Goal: Task Accomplishment & Management: Manage account settings

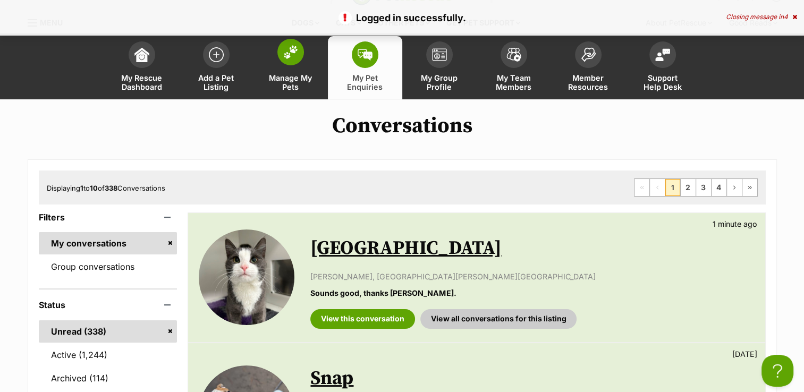
click at [277, 76] on span "Manage My Pets" at bounding box center [291, 82] width 48 height 18
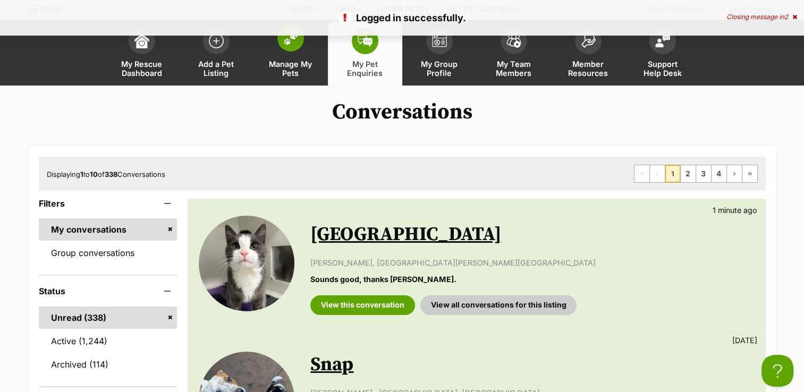
scroll to position [43, 0]
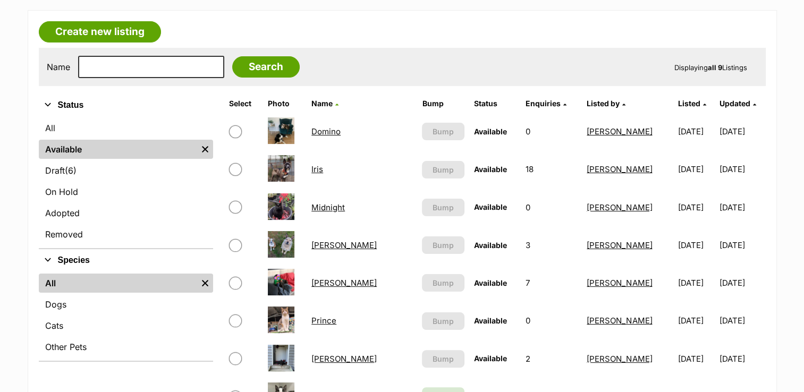
scroll to position [170, 0]
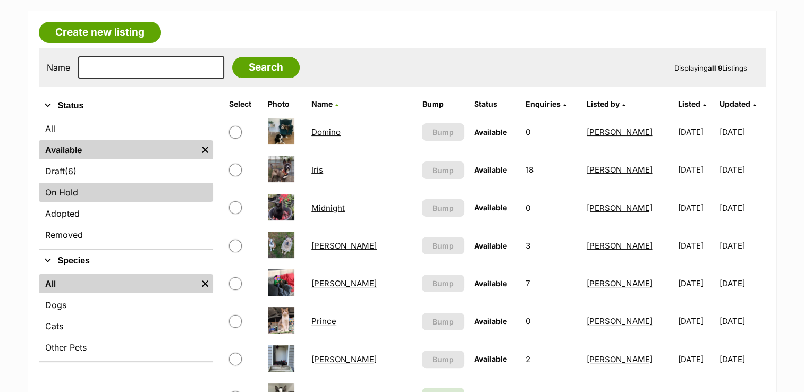
click at [95, 192] on link "On Hold" at bounding box center [126, 192] width 174 height 19
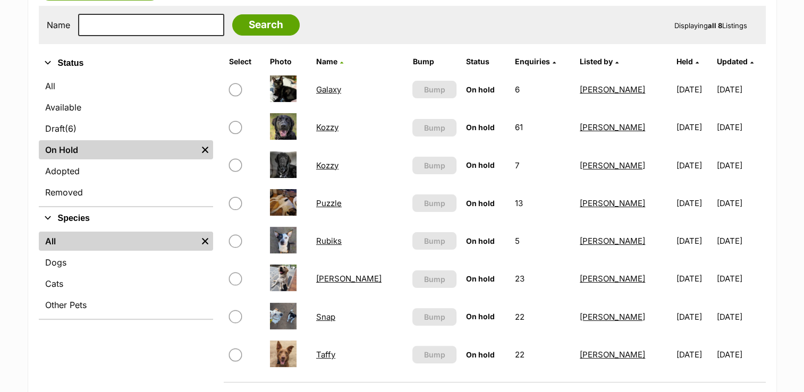
scroll to position [234, 0]
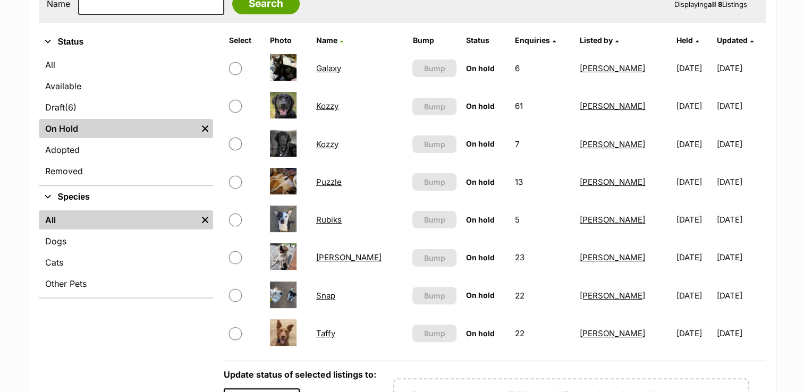
click at [331, 142] on link "Kozzy" at bounding box center [327, 144] width 22 height 10
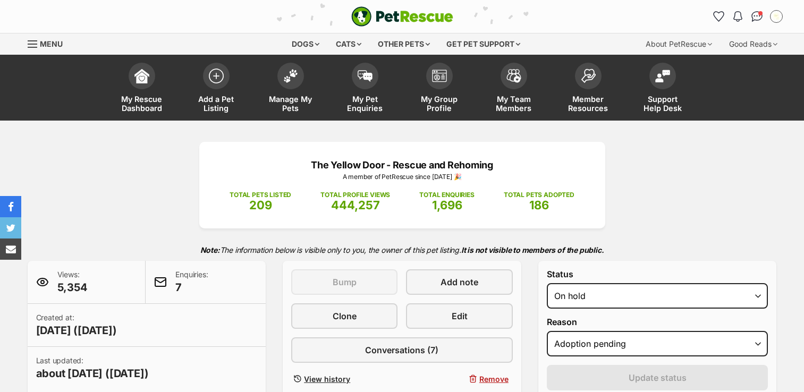
select select "adoption_pending"
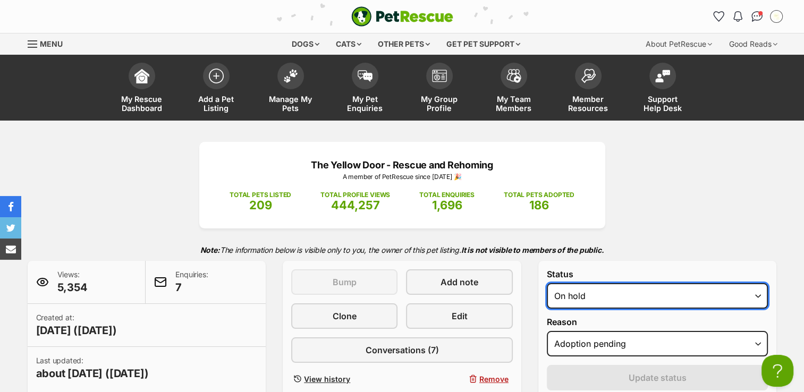
click at [726, 301] on select "Draft - not available as listing has enquires Available On hold Adopted" at bounding box center [658, 296] width 222 height 26
select select "rehomed"
click at [547, 283] on select "Draft - not available as listing has enquires Available On hold Adopted" at bounding box center [658, 296] width 222 height 26
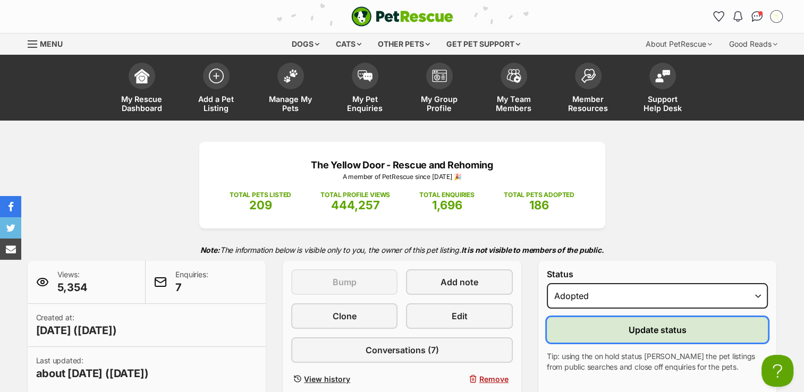
click at [707, 335] on button "Update status" at bounding box center [658, 330] width 222 height 26
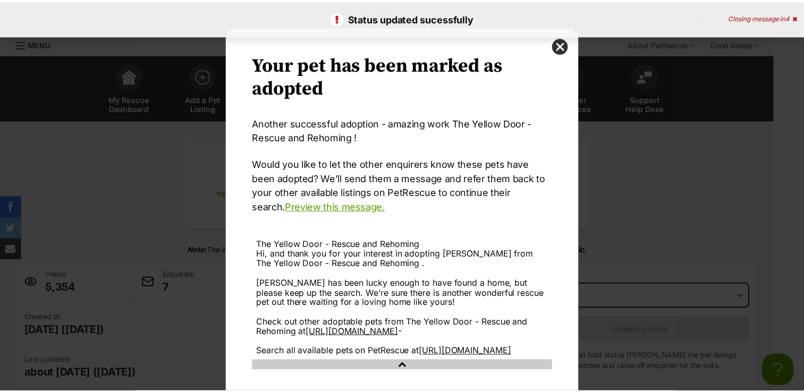
scroll to position [83, 0]
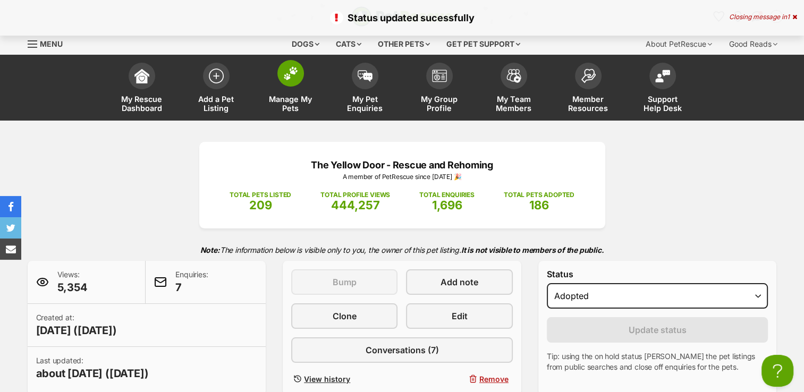
click at [291, 75] on img at bounding box center [290, 73] width 15 height 14
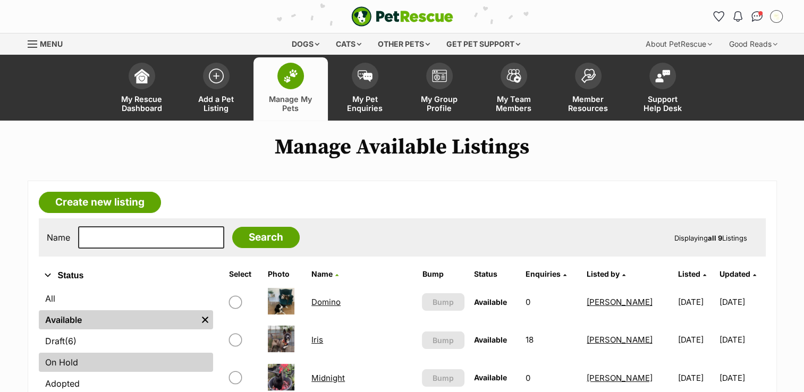
click at [55, 367] on link "On Hold" at bounding box center [126, 362] width 174 height 19
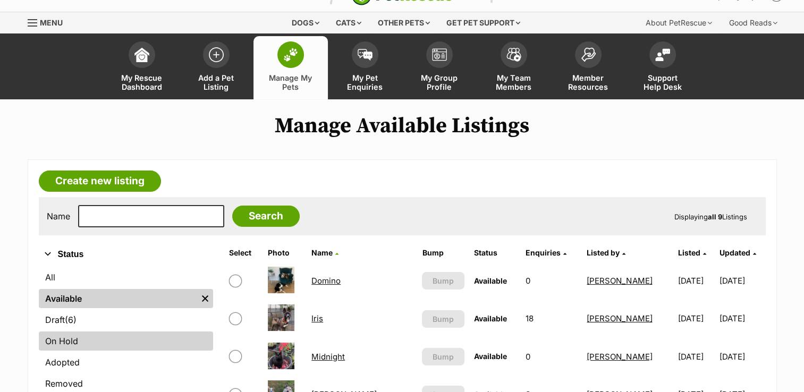
scroll to position [33, 0]
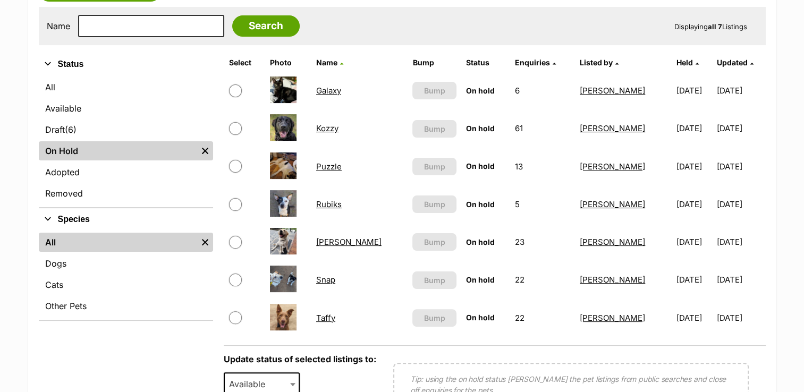
scroll to position [213, 0]
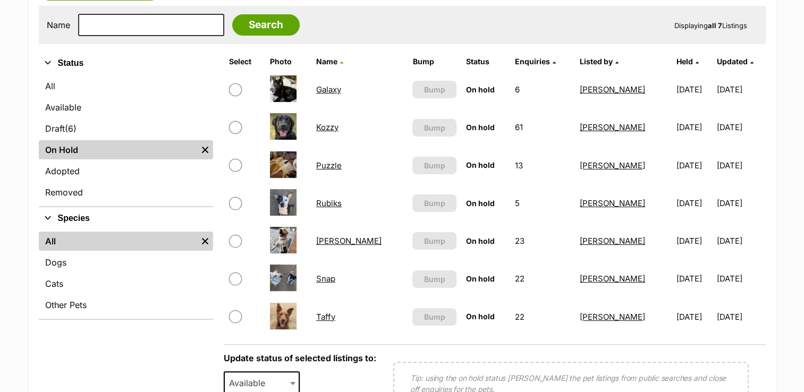
click at [329, 277] on link "Snap" at bounding box center [325, 279] width 19 height 10
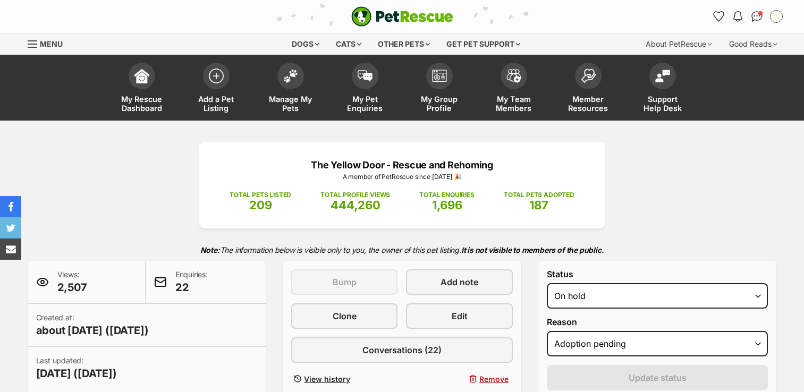
select select "adoption_pending"
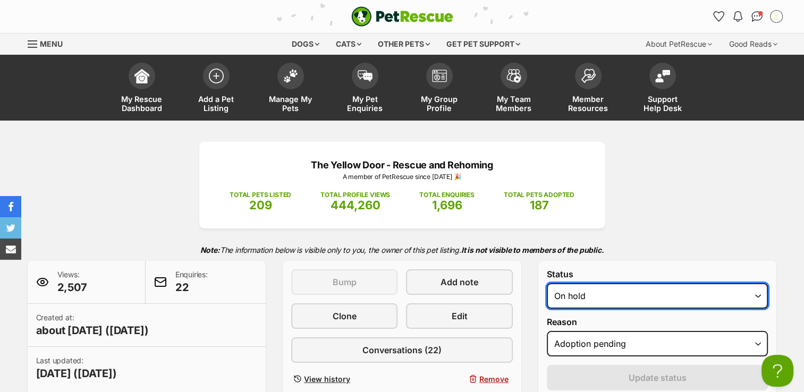
click at [662, 291] on select "Draft - not available as listing has enquires Available On hold Adopted" at bounding box center [658, 296] width 222 height 26
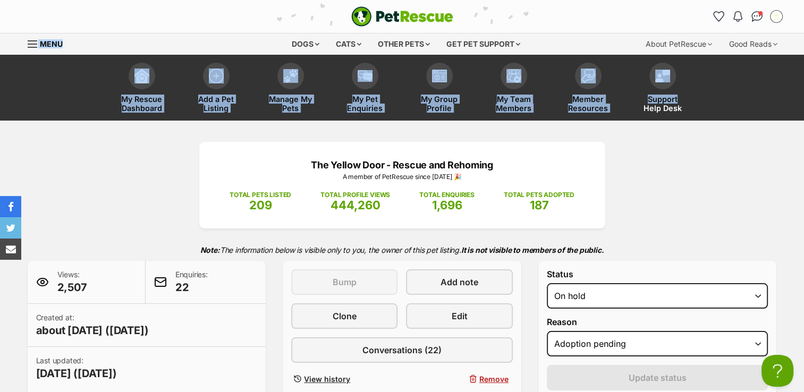
drag, startPoint x: 802, startPoint y: 44, endPoint x: 806, endPoint y: 72, distance: 28.0
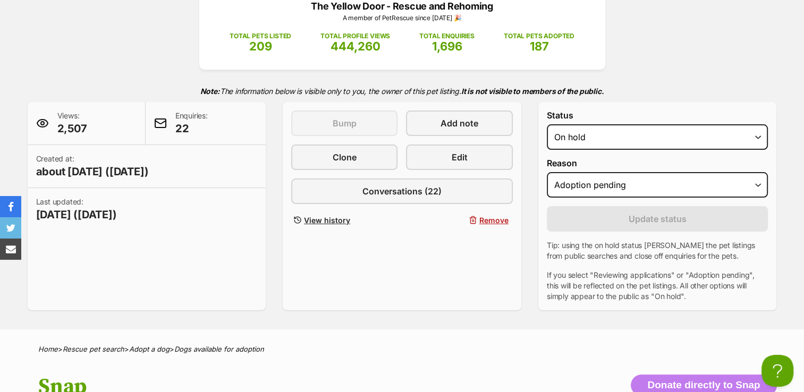
scroll to position [143, 0]
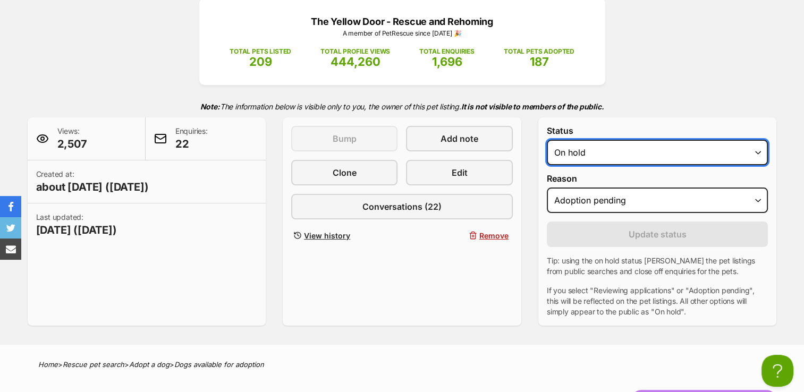
click at [645, 143] on select "Draft - not available as listing has enquires Available On hold Adopted" at bounding box center [658, 153] width 222 height 26
select select "rehomed"
click at [547, 140] on select "Draft - not available as listing has enquires Available On hold Adopted" at bounding box center [658, 153] width 222 height 26
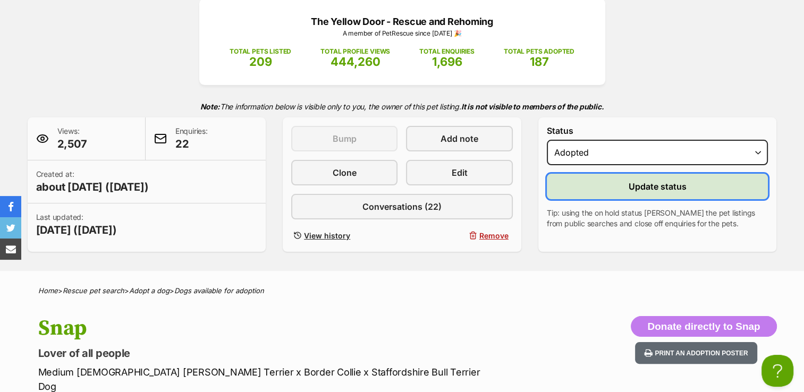
click at [618, 184] on button "Update status" at bounding box center [658, 187] width 222 height 26
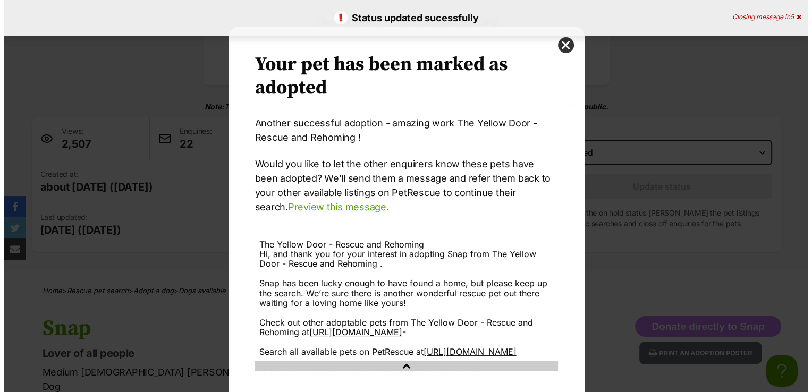
scroll to position [0, 0]
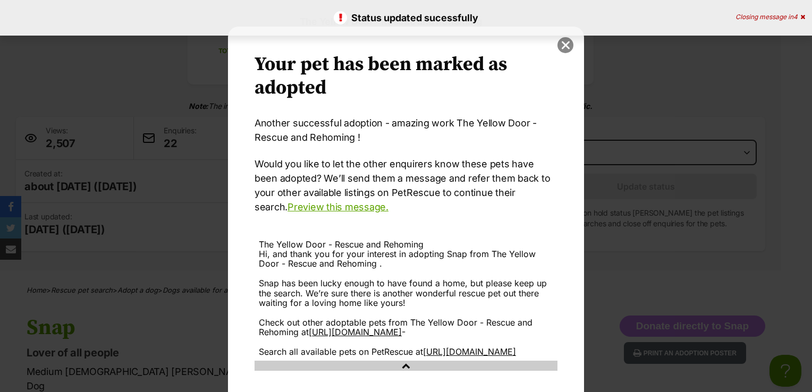
click at [559, 40] on button "close" at bounding box center [565, 45] width 16 height 16
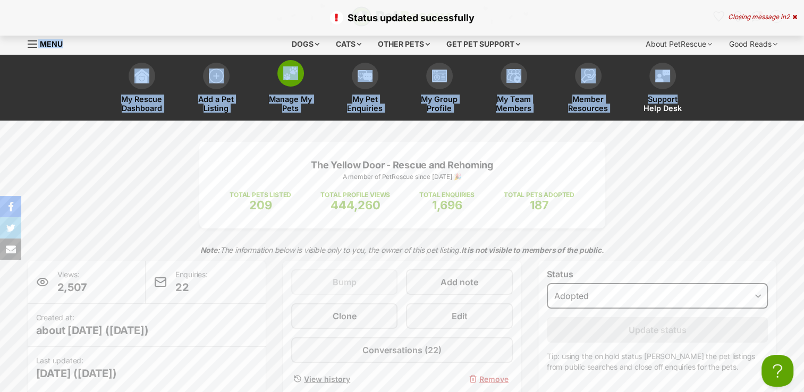
click at [293, 75] on img at bounding box center [290, 73] width 15 height 14
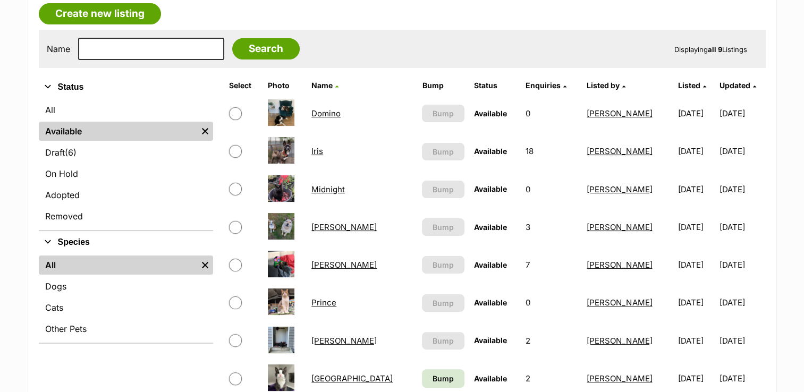
scroll to position [234, 0]
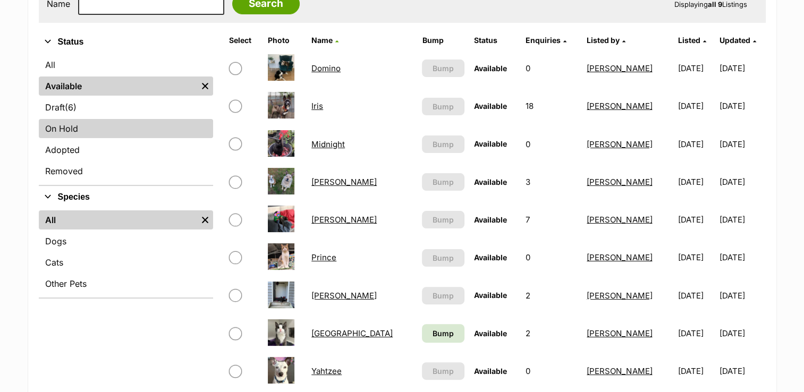
click at [118, 124] on link "On Hold" at bounding box center [126, 128] width 174 height 19
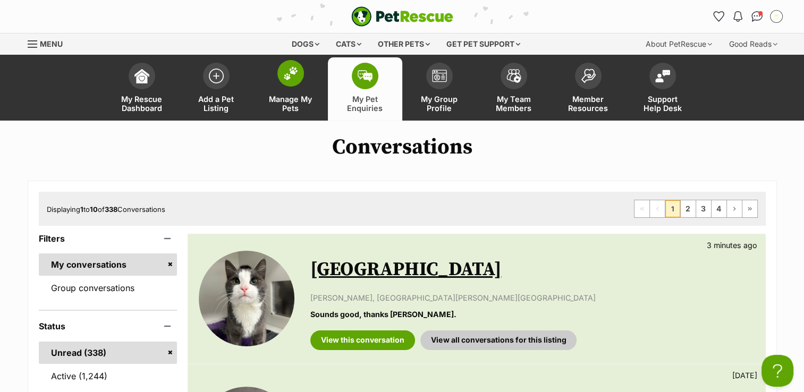
click at [307, 104] on span "Manage My Pets" at bounding box center [291, 104] width 48 height 18
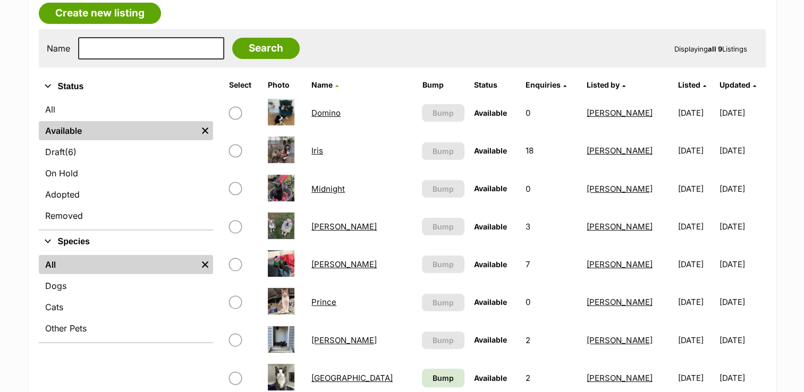
scroll to position [230, 0]
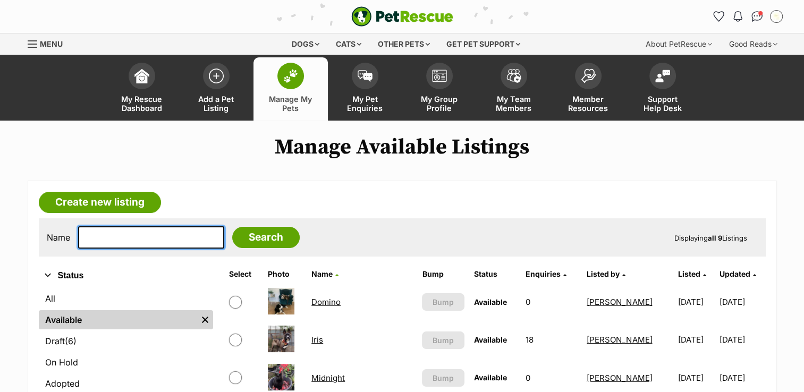
click at [121, 235] on input "text" at bounding box center [151, 237] width 146 height 22
type input "Lily"
click at [232, 227] on input "Search" at bounding box center [265, 237] width 67 height 21
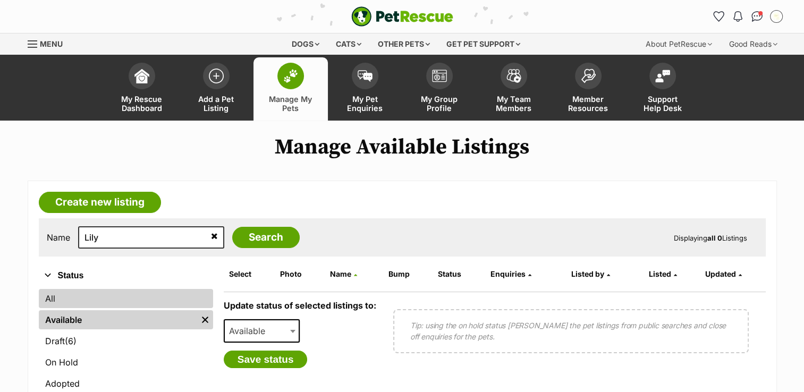
click at [106, 291] on link "All" at bounding box center [126, 298] width 174 height 19
click at [71, 304] on link "All" at bounding box center [126, 298] width 174 height 19
click at [44, 301] on link "All" at bounding box center [126, 298] width 174 height 19
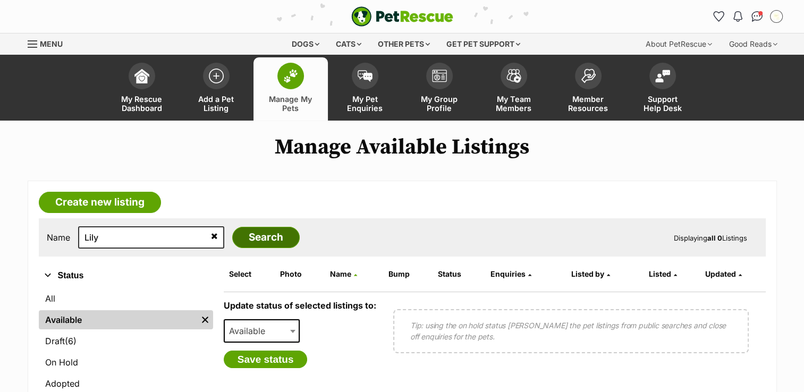
click at [259, 235] on input "Search" at bounding box center [265, 237] width 67 height 21
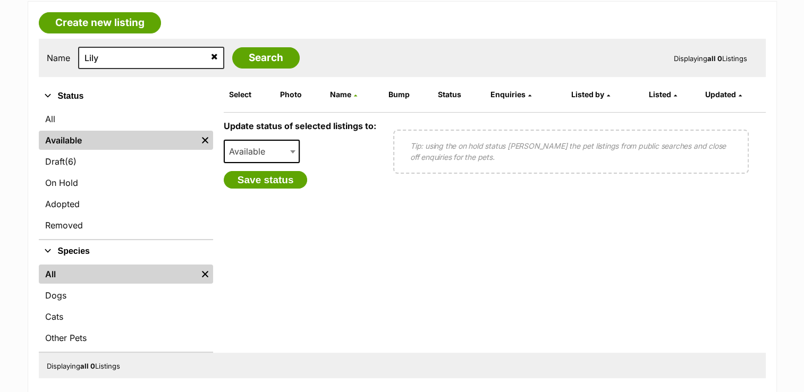
scroll to position [213, 0]
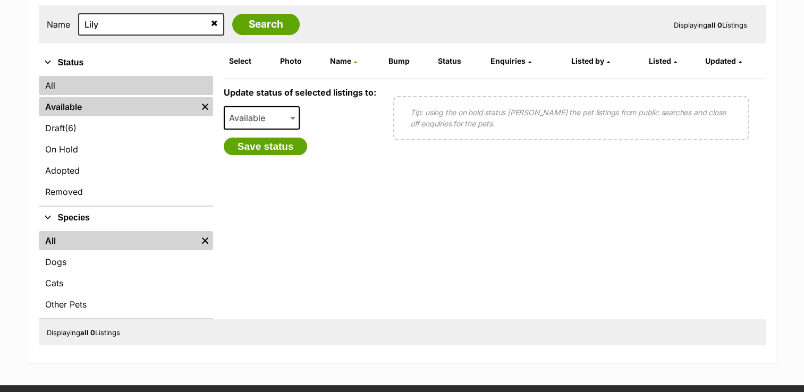
click at [40, 87] on link "All" at bounding box center [126, 85] width 174 height 19
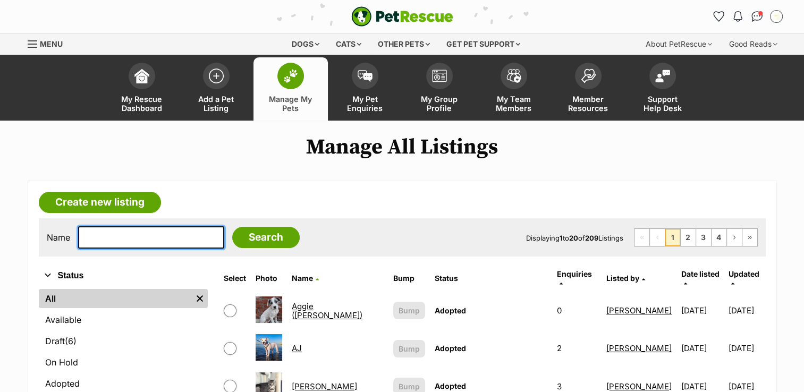
click at [130, 238] on input "text" at bounding box center [151, 237] width 146 height 22
type input "l"
type input "Lily"
click at [232, 227] on input "Search" at bounding box center [265, 237] width 67 height 21
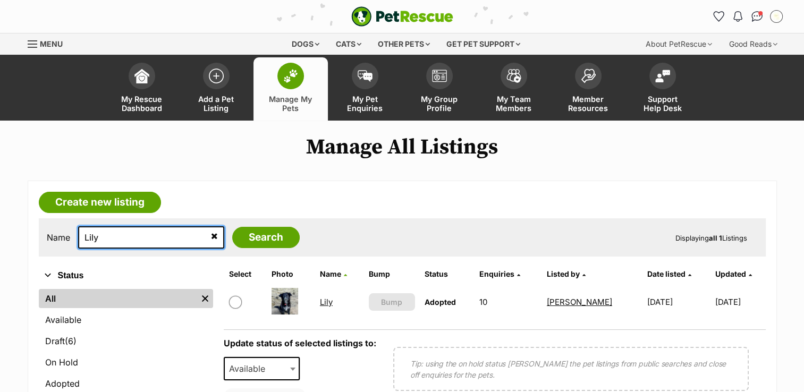
drag, startPoint x: 46, startPoint y: 244, endPoint x: 12, endPoint y: 249, distance: 33.7
click at [12, 249] on div "Create new listing Name Lily Search Displaying all 1 Listings Refine your searc…" at bounding box center [402, 379] width 781 height 397
type input "Indie"
click at [232, 227] on input "Search" at bounding box center [265, 237] width 67 height 21
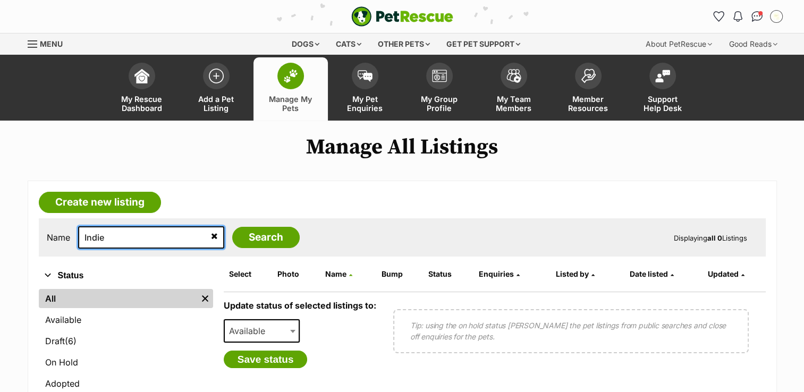
click at [164, 235] on input "Indie" at bounding box center [151, 237] width 146 height 22
type input "Indi"
click at [232, 227] on input "Search" at bounding box center [265, 237] width 67 height 21
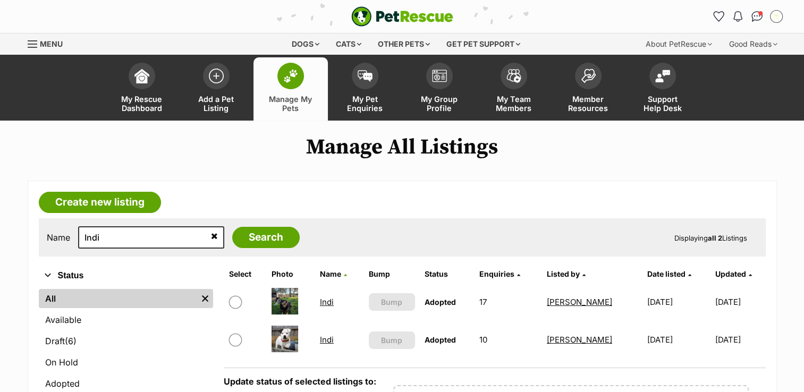
click at [301, 73] on span at bounding box center [290, 76] width 27 height 27
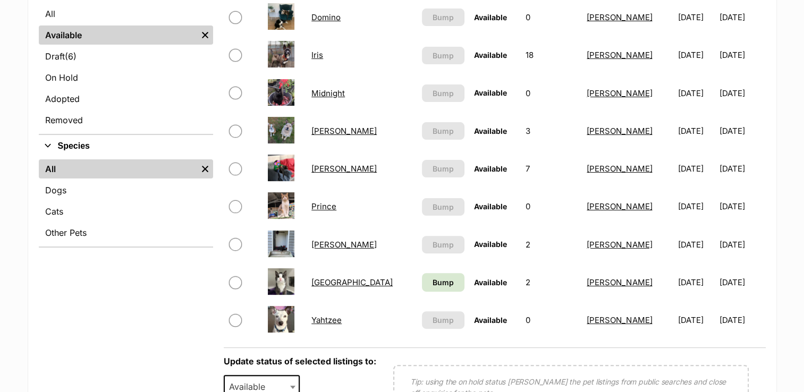
scroll to position [298, 0]
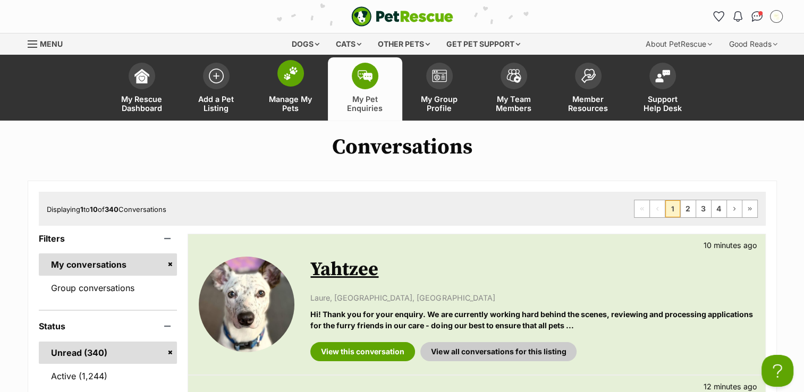
click at [289, 95] on span "Manage My Pets" at bounding box center [291, 104] width 48 height 18
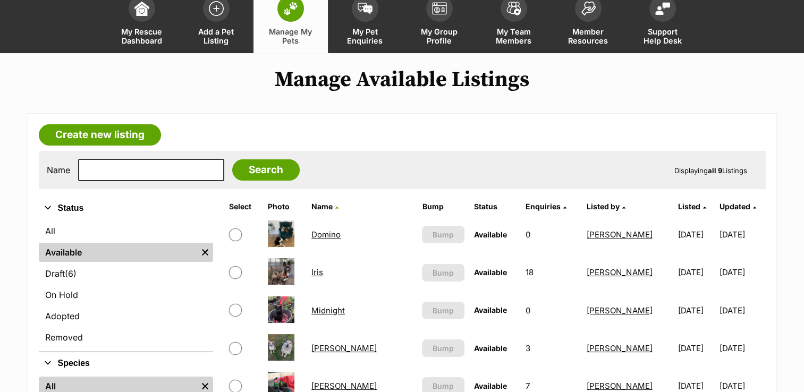
scroll to position [128, 0]
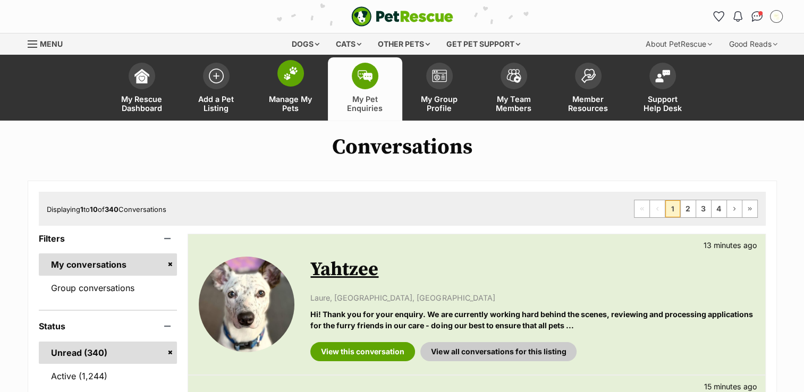
drag, startPoint x: 0, startPoint y: 0, endPoint x: 302, endPoint y: 104, distance: 319.0
click at [302, 104] on span "Manage My Pets" at bounding box center [291, 104] width 48 height 18
